Goal: Information Seeking & Learning: Compare options

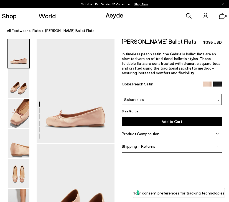
click at [135, 78] on div "[PERSON_NAME] Ballet Flats $395 USD In timeless peach satin, the Gabriella ball…" at bounding box center [172, 66] width 100 height 55
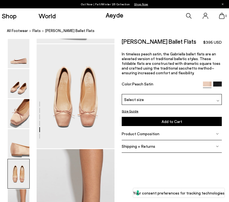
scroll to position [409, 0]
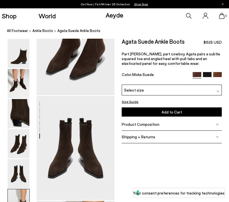
scroll to position [216, 0]
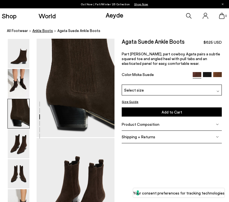
click at [42, 30] on span "ankle boots" at bounding box center [43, 30] width 21 height 4
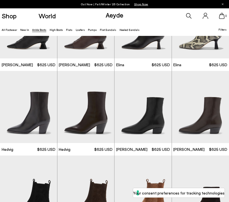
scroll to position [144, 0]
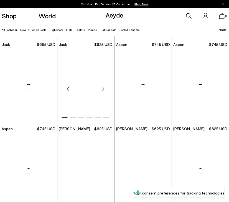
scroll to position [1344, 0]
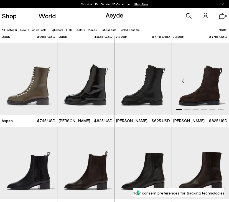
click at [186, 89] on img "1 / 6" at bounding box center [201, 79] width 58 height 72
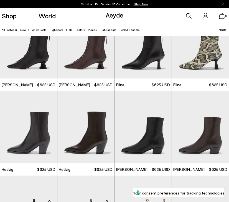
scroll to position [0, 0]
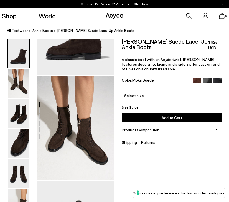
scroll to position [56, 0]
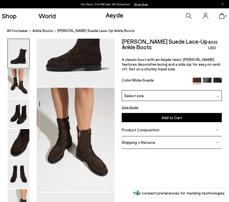
click at [16, 66] on img at bounding box center [19, 53] width 22 height 29
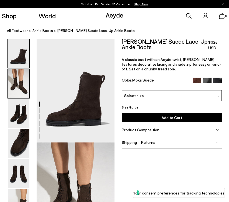
scroll to position [0, 0]
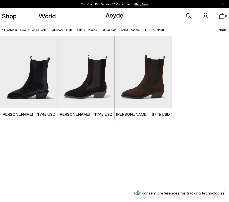
scroll to position [18, 0]
